Goal: Information Seeking & Learning: Check status

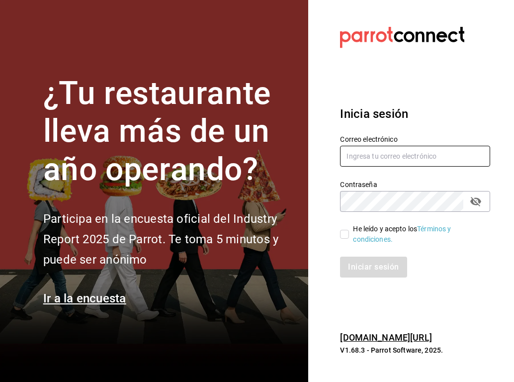
type input "[EMAIL_ADDRESS][PERSON_NAME][DOMAIN_NAME]"
click at [345, 233] on input "He leído y acepto los Términos y condiciones." at bounding box center [344, 234] width 9 height 9
checkbox input "true"
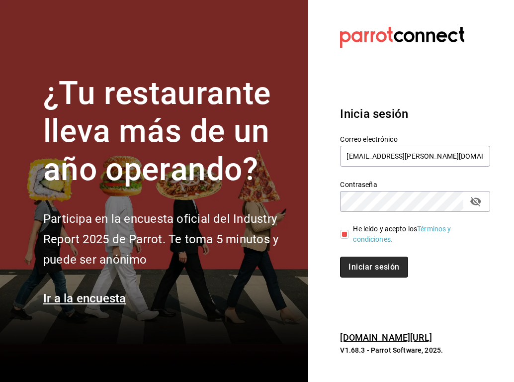
click at [361, 266] on button "Iniciar sesión" at bounding box center [374, 267] width 68 height 21
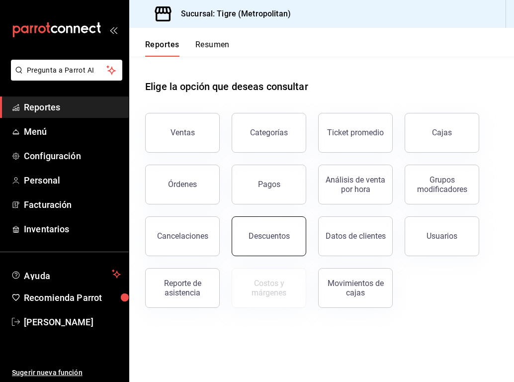
click at [286, 231] on div "Descuentos" at bounding box center [269, 235] width 41 height 9
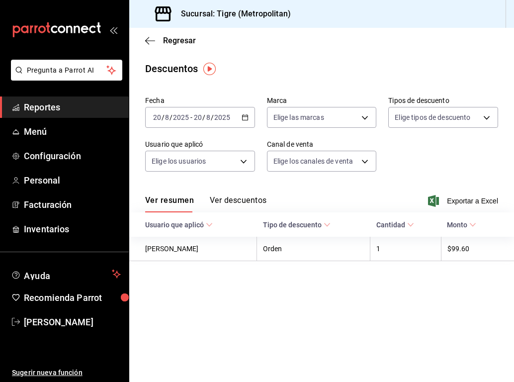
click at [245, 121] on div "[DATE] [DATE] - [DATE] [DATE]" at bounding box center [200, 117] width 110 height 21
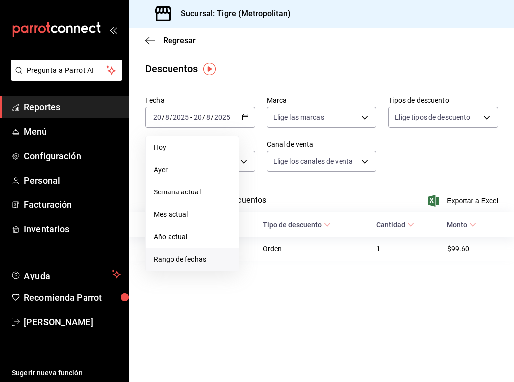
click at [168, 254] on span "Rango de fechas" at bounding box center [192, 259] width 77 height 10
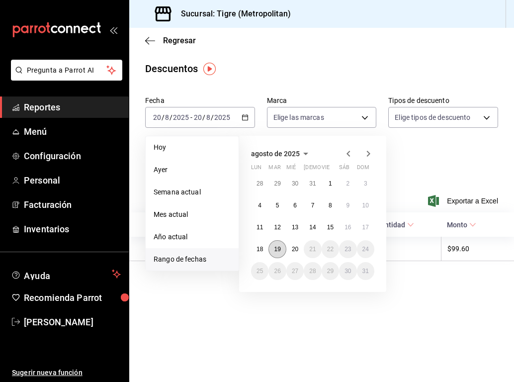
click at [283, 249] on button "19" at bounding box center [277, 249] width 17 height 18
click at [290, 251] on button "20" at bounding box center [295, 249] width 17 height 18
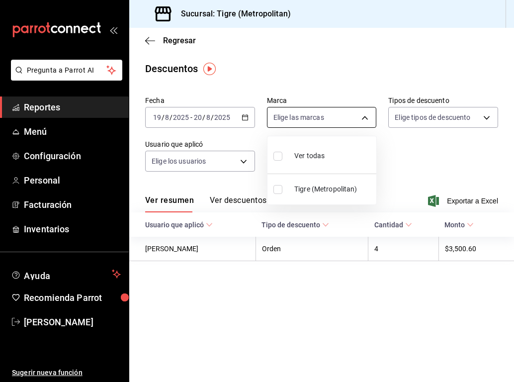
click at [345, 121] on body "Pregunta a Parrot AI Reportes Menú Configuración Personal Facturación Inventari…" at bounding box center [257, 191] width 514 height 382
click at [317, 159] on span "Ver todas" at bounding box center [310, 156] width 30 height 10
type input "d2a20516-989b-40fe-838d-c8b0b31ef0ff"
checkbox input "true"
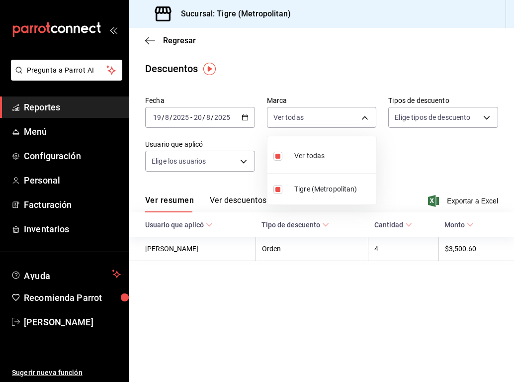
click at [424, 117] on div at bounding box center [257, 191] width 514 height 382
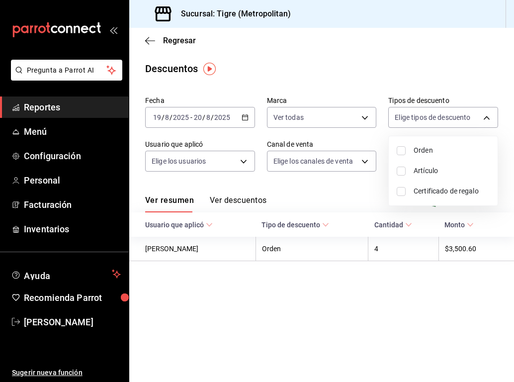
click at [424, 117] on body "Pregunta a Parrot AI Reportes Menú Configuración Personal Facturación Inventari…" at bounding box center [257, 191] width 514 height 382
click at [400, 147] on input "checkbox" at bounding box center [401, 150] width 9 height 9
checkbox input "true"
type input "ORDER"
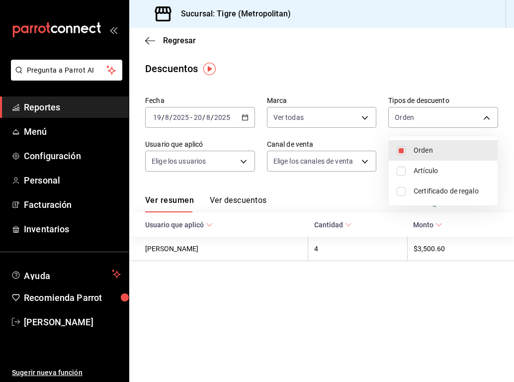
click at [401, 172] on input "checkbox" at bounding box center [401, 171] width 9 height 9
checkbox input "true"
type input "ORDER,ORDER_ITEM"
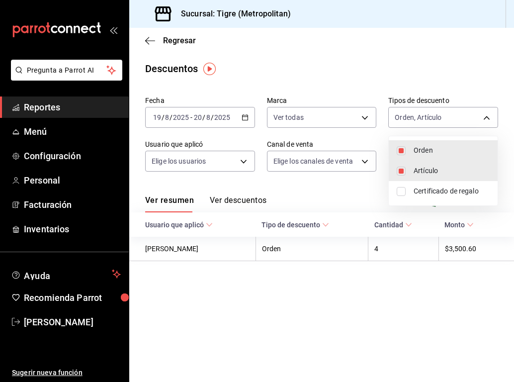
click at [400, 189] on input "checkbox" at bounding box center [401, 191] width 9 height 9
checkbox input "true"
type input "ORDER,ORDER_ITEM,CARD_REWARD"
click at [234, 159] on div at bounding box center [257, 191] width 514 height 382
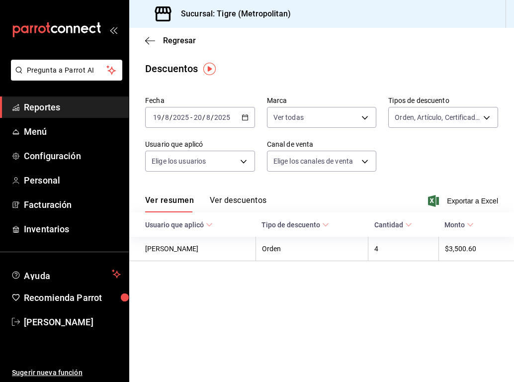
click at [234, 159] on body "Pregunta a Parrot AI Reportes Menú Configuración Personal Facturación Inventari…" at bounding box center [257, 191] width 514 height 382
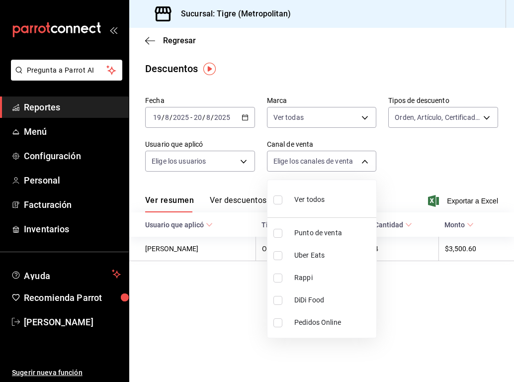
click at [332, 160] on body "Pregunta a Parrot AI Reportes Menú Configuración Personal Facturación Inventari…" at bounding box center [257, 191] width 514 height 382
click at [274, 200] on input "checkbox" at bounding box center [278, 200] width 9 height 9
checkbox input "true"
type input "PARROT,UBER_EATS,RAPPI,DIDI_FOOD,ONLINE"
checkbox input "true"
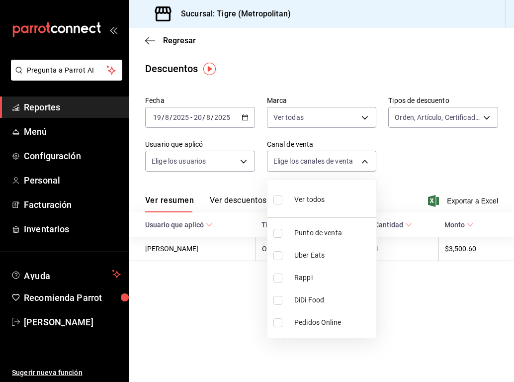
checkbox input "true"
click at [213, 168] on div at bounding box center [257, 191] width 514 height 382
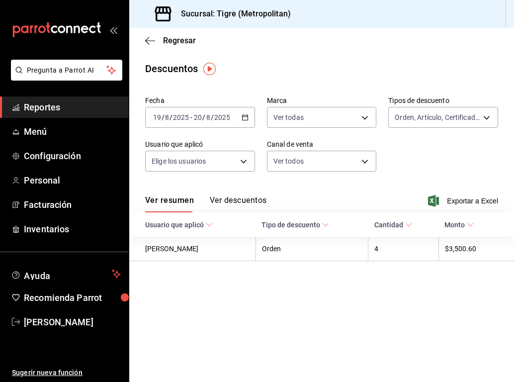
click at [213, 168] on body "Pregunta a Parrot AI Reportes Menú Configuración Personal Facturación Inventari…" at bounding box center [257, 191] width 514 height 382
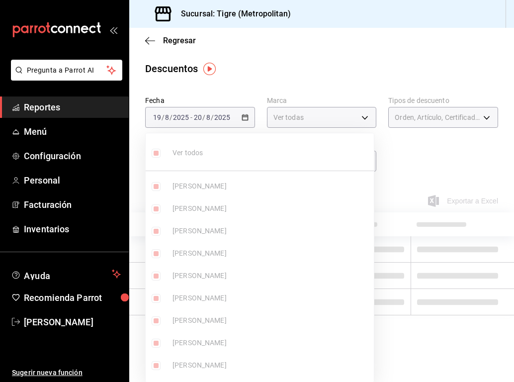
type input "4b32bb7f-e352-44a5-b197-cffd5c0f9f79,505ced16-8c24-464e-aa2a-7db276017580,6c17c…"
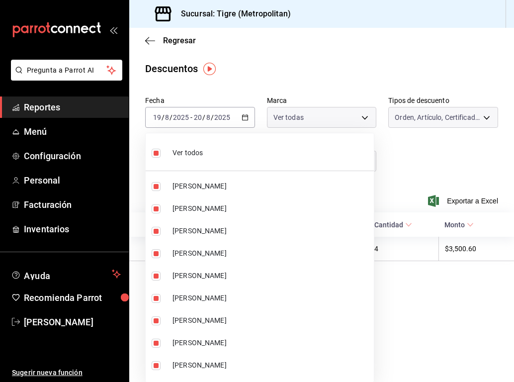
click at [403, 154] on div at bounding box center [257, 191] width 514 height 382
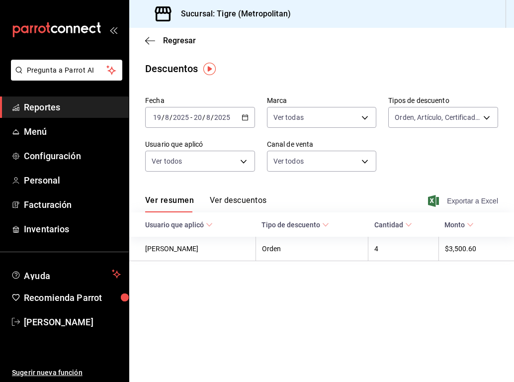
click at [457, 203] on span "Exportar a Excel" at bounding box center [464, 201] width 68 height 12
click at [61, 101] on span "Reportes" at bounding box center [72, 107] width 97 height 13
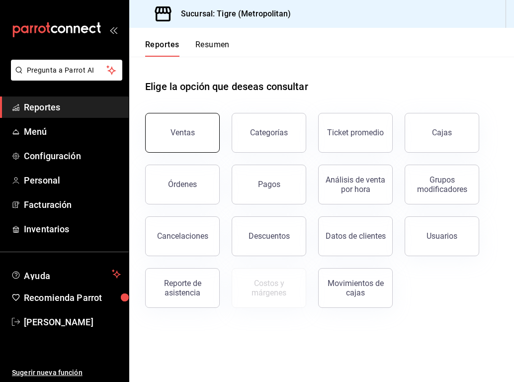
click at [212, 135] on button "Ventas" at bounding box center [182, 133] width 75 height 40
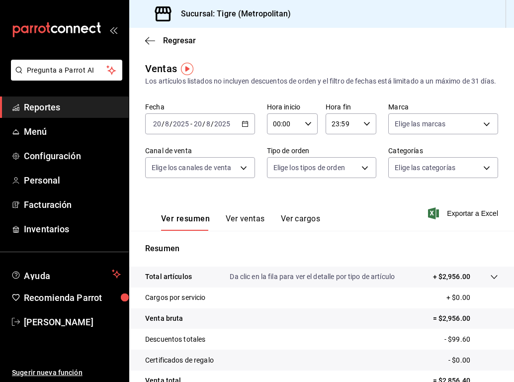
click at [243, 127] on \(Stroke\) "button" at bounding box center [245, 123] width 6 height 5
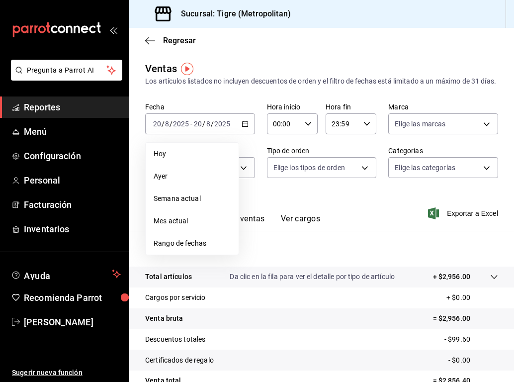
click at [181, 249] on span "Rango de fechas" at bounding box center [192, 243] width 77 height 10
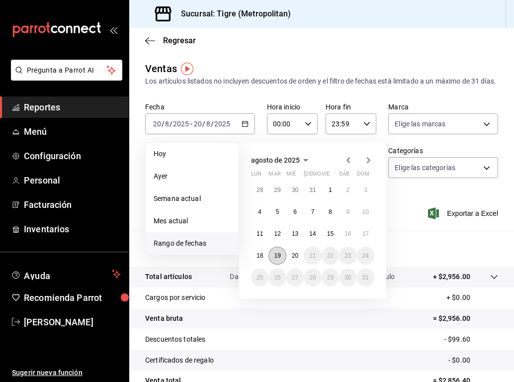
click at [280, 259] on abbr "19" at bounding box center [277, 255] width 6 height 7
click at [291, 265] on button "20" at bounding box center [295, 256] width 17 height 18
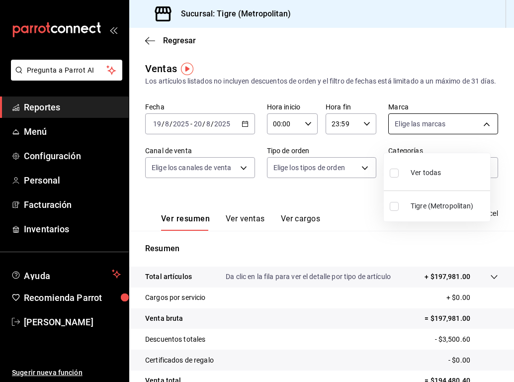
click at [419, 131] on body "Pregunta a Parrot AI Reportes Menú Configuración Personal Facturación Inventari…" at bounding box center [257, 191] width 514 height 382
click at [394, 176] on input "checkbox" at bounding box center [394, 173] width 9 height 9
checkbox input "true"
type input "d2a20516-989b-40fe-838d-c8b0b31ef0ff"
checkbox input "true"
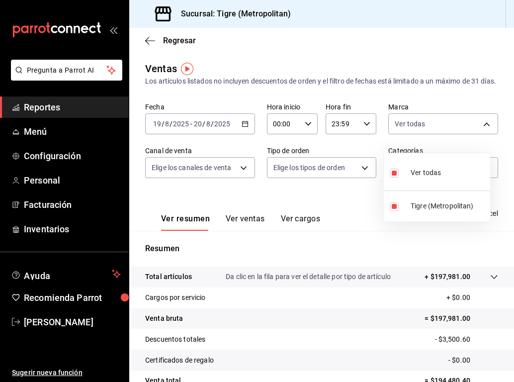
click at [237, 175] on div at bounding box center [257, 191] width 514 height 382
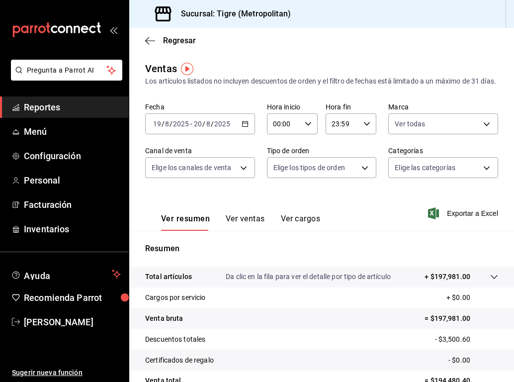
click at [237, 175] on body "Pregunta a Parrot AI Reportes Menú Configuración Personal Facturación Inventari…" at bounding box center [257, 191] width 514 height 382
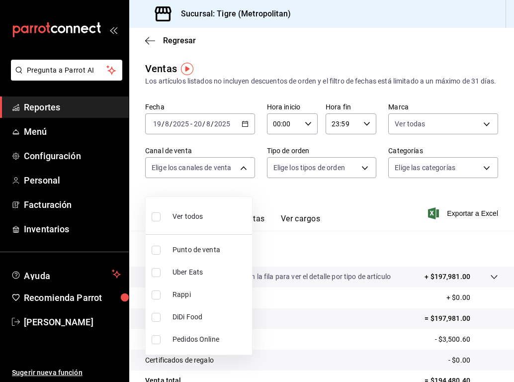
click at [157, 217] on input "checkbox" at bounding box center [156, 216] width 9 height 9
checkbox input "true"
type input "PARROT,UBER_EATS,RAPPI,DIDI_FOOD,ONLINE"
checkbox input "true"
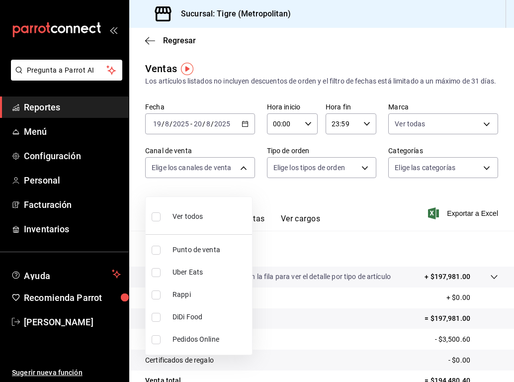
checkbox input "true"
click at [336, 178] on div at bounding box center [257, 191] width 514 height 382
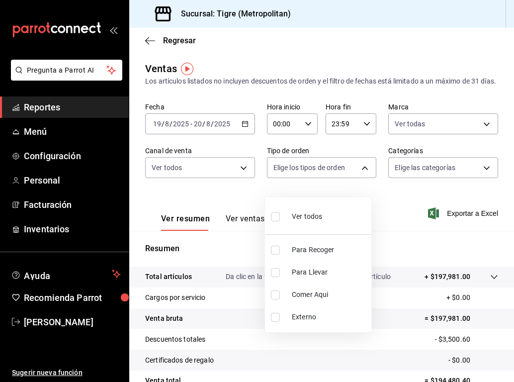
click at [336, 178] on body "Pregunta a Parrot AI Reportes Menú Configuración Personal Facturación Inventari…" at bounding box center [257, 191] width 514 height 382
click at [276, 216] on input "checkbox" at bounding box center [275, 216] width 9 height 9
checkbox input "true"
type input "f7df4de8-9964-48c4-9e53-dd040d652eda,4cfece08-abf2-465c-953c-59dc98a97bb2,5a16a…"
checkbox input "true"
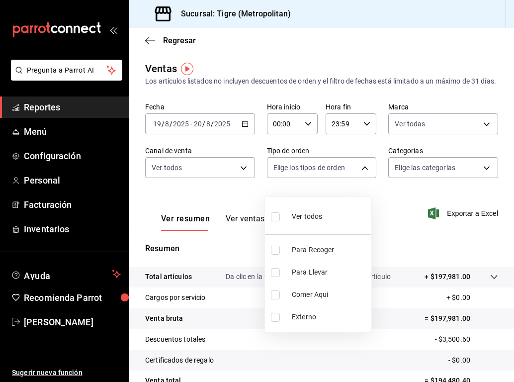
checkbox input "true"
click at [452, 182] on div at bounding box center [257, 191] width 514 height 382
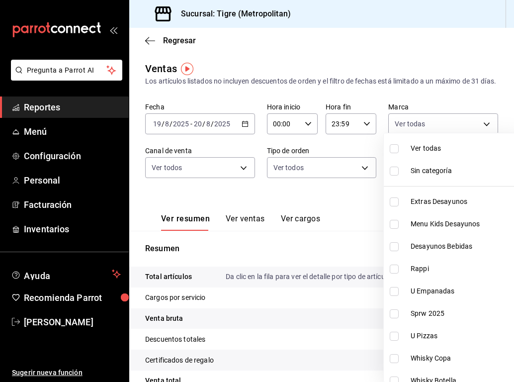
click at [452, 182] on body "Pregunta a Parrot AI Reportes Menú Configuración Personal Facturación Inventari…" at bounding box center [257, 191] width 514 height 382
click at [397, 150] on input "checkbox" at bounding box center [394, 148] width 9 height 9
checkbox input "true"
type input "95de3a49-3e71-4222-9a00-2b077991daeb,0ce31c32-a5a6-498b-be74-31ce48fb35ae,30be1…"
checkbox input "true"
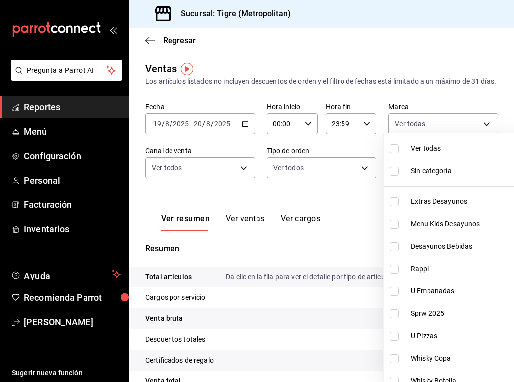
checkbox input "true"
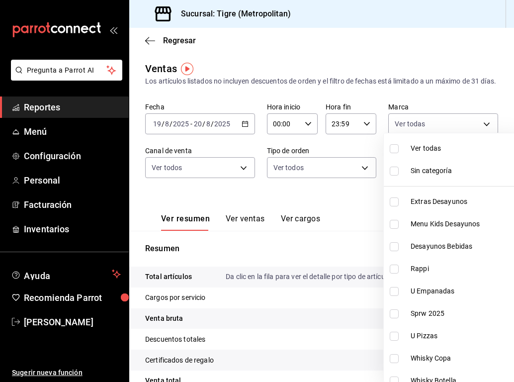
checkbox input "true"
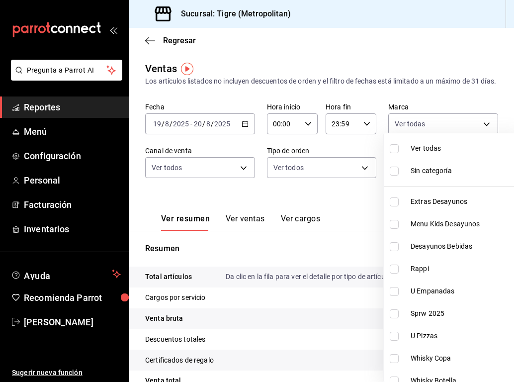
checkbox input "true"
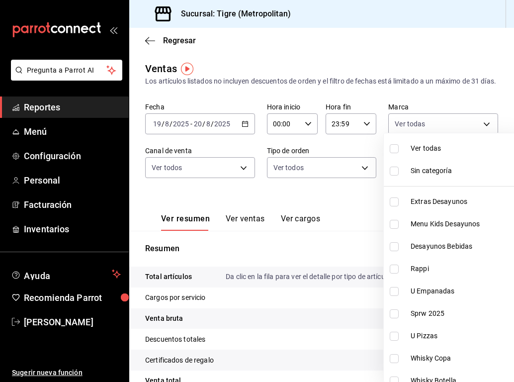
checkbox input "true"
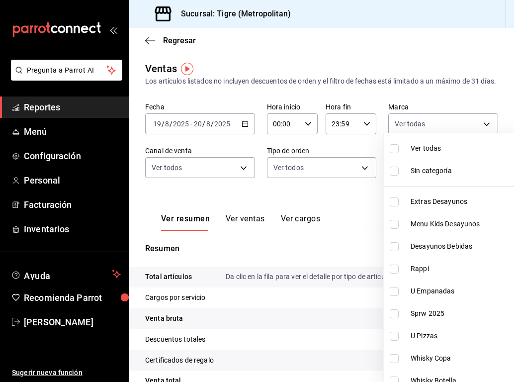
checkbox input "true"
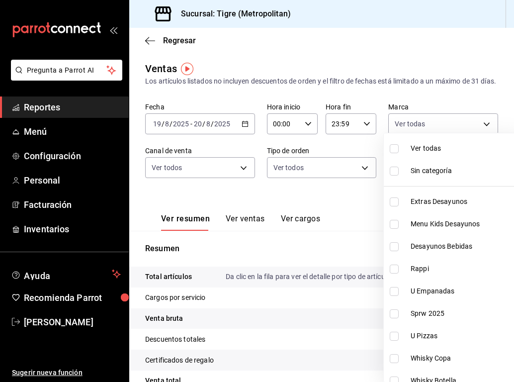
checkbox input "true"
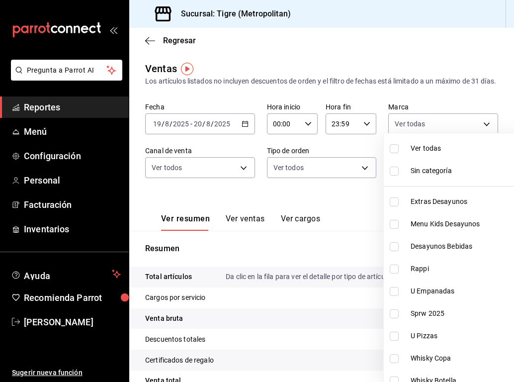
checkbox input "true"
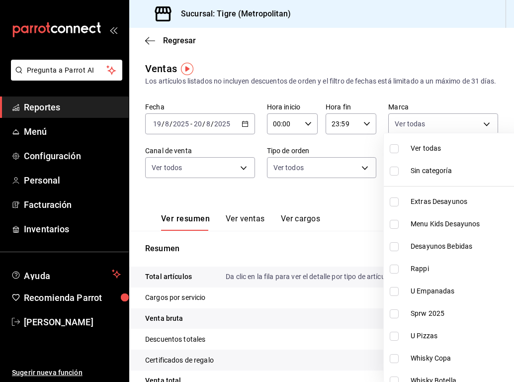
checkbox input "true"
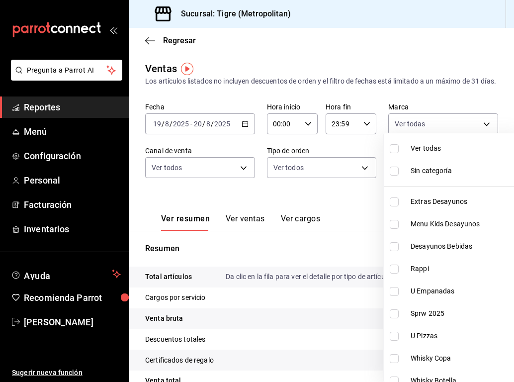
checkbox input "true"
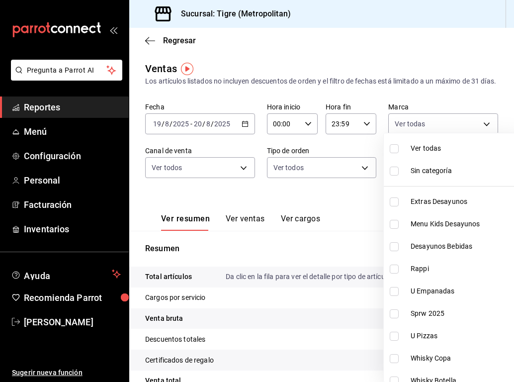
checkbox input "true"
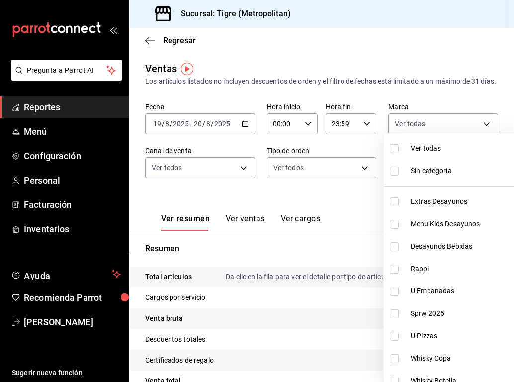
checkbox input "true"
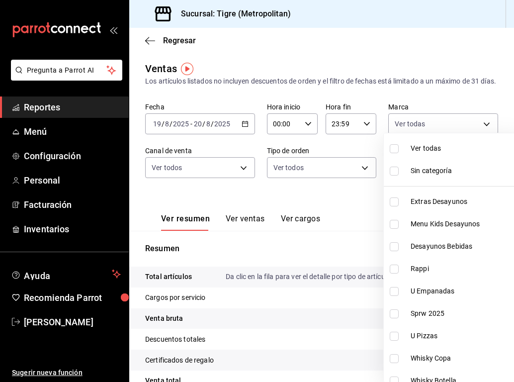
checkbox input "true"
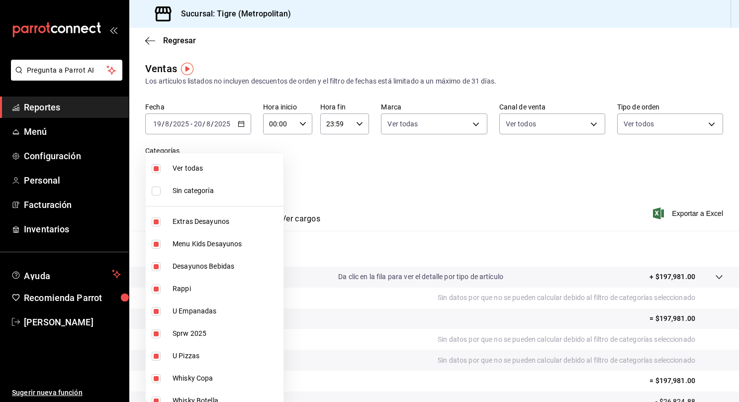
click at [335, 196] on div at bounding box center [369, 201] width 739 height 402
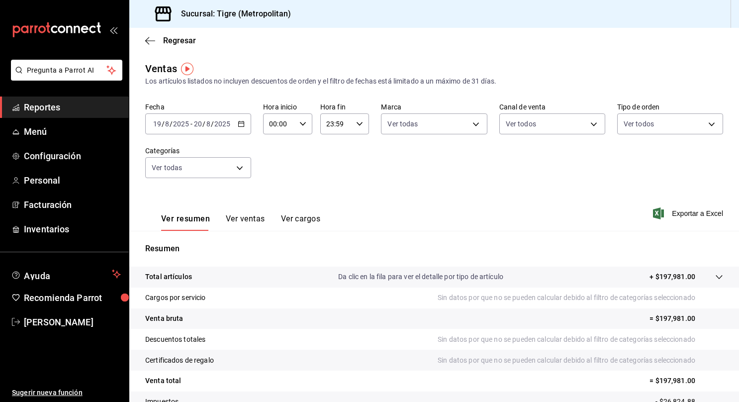
click at [514, 278] on icon at bounding box center [720, 277] width 8 height 8
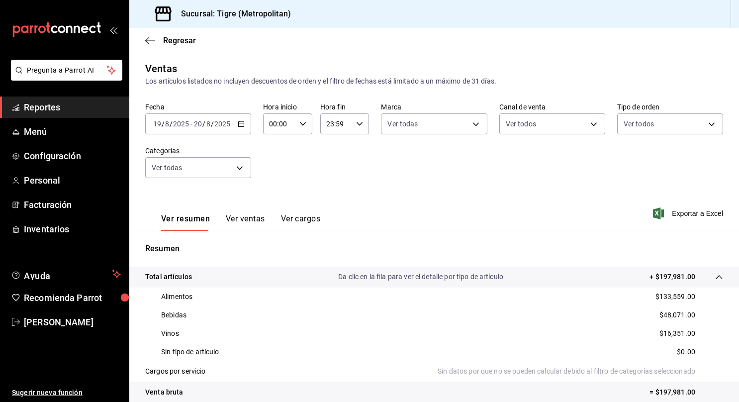
scroll to position [57, 0]
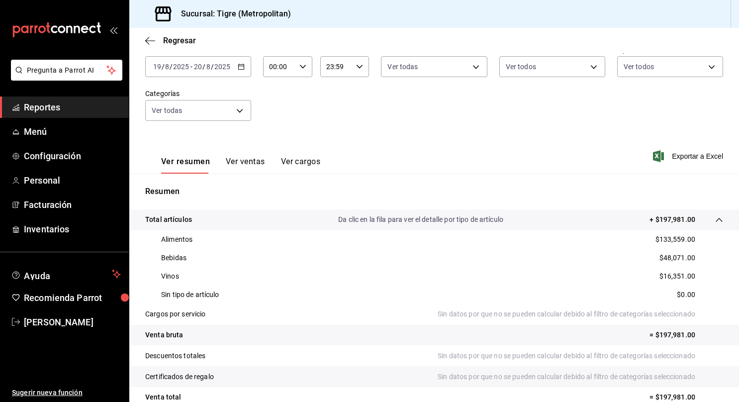
click at [72, 113] on span "Reportes" at bounding box center [72, 107] width 97 height 13
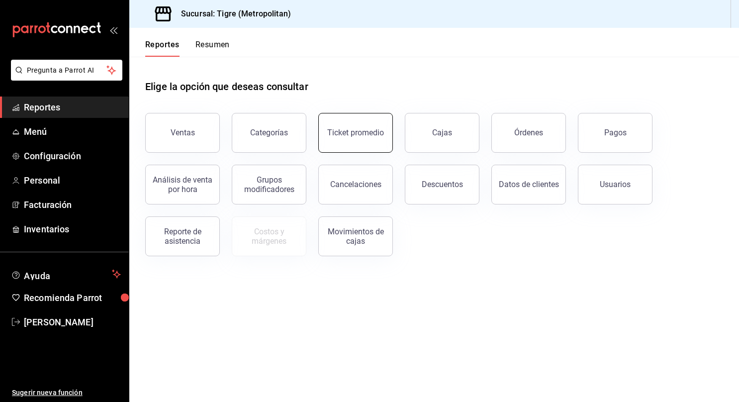
click at [329, 148] on button "Ticket promedio" at bounding box center [355, 133] width 75 height 40
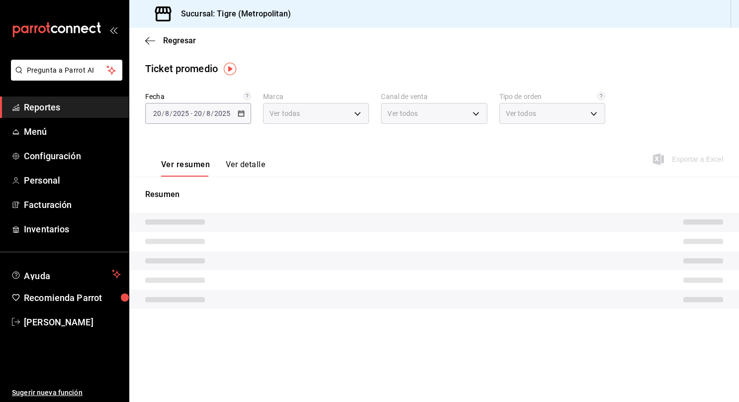
type input "d2a20516-989b-40fe-838d-c8b0b31ef0ff"
type input "PARROT,UBER_EATS,RAPPI,DIDI_FOOD,ONLINE"
type input "f7df4de8-9964-48c4-9e53-dd040d652eda,4cfece08-abf2-465c-953c-59dc98a97bb2,5a16a…"
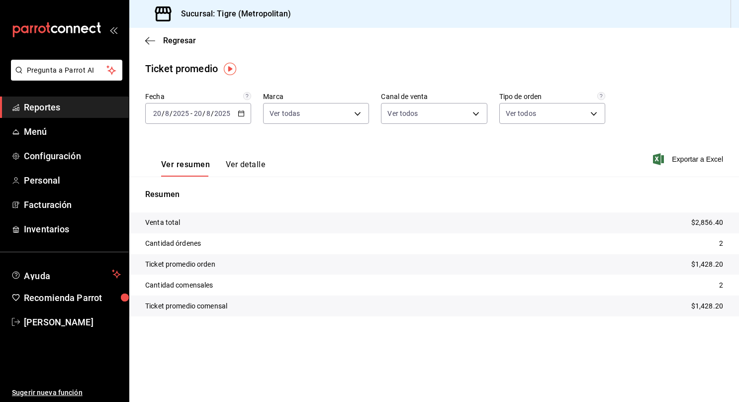
click at [241, 111] on \(Stroke\) "button" at bounding box center [241, 113] width 6 height 5
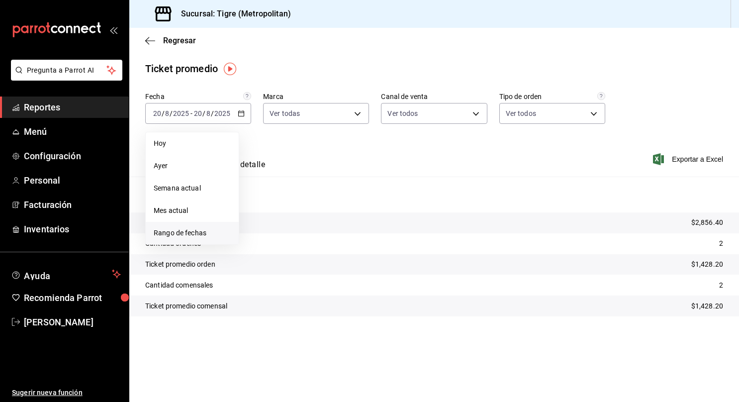
click at [201, 232] on span "Rango de fechas" at bounding box center [192, 233] width 77 height 10
click at [280, 244] on abbr "19" at bounding box center [277, 245] width 6 height 7
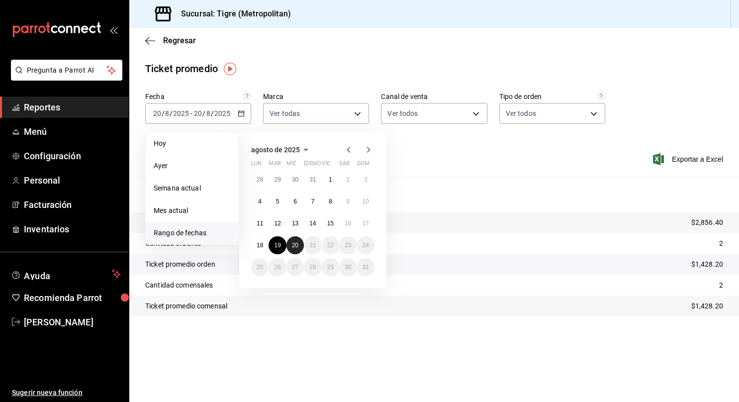
click at [290, 247] on button "20" at bounding box center [295, 245] width 17 height 18
